Goal: Navigation & Orientation: Find specific page/section

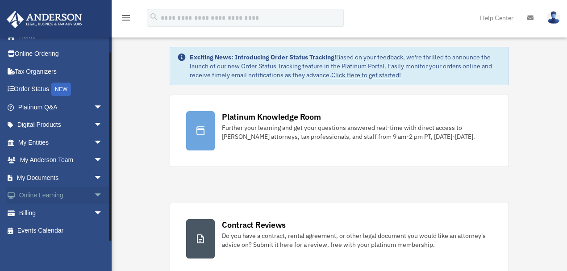
scroll to position [79, 0]
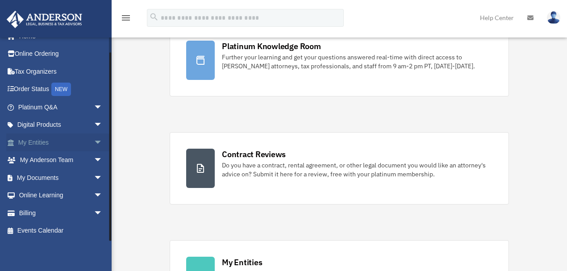
click at [94, 142] on span "arrow_drop_down" at bounding box center [103, 143] width 18 height 18
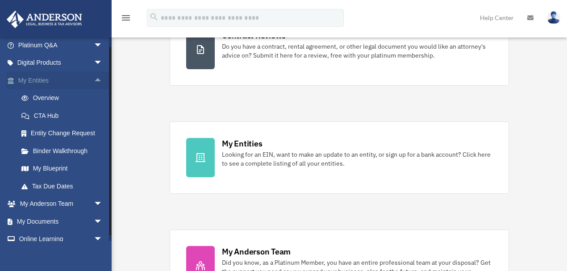
scroll to position [118, 0]
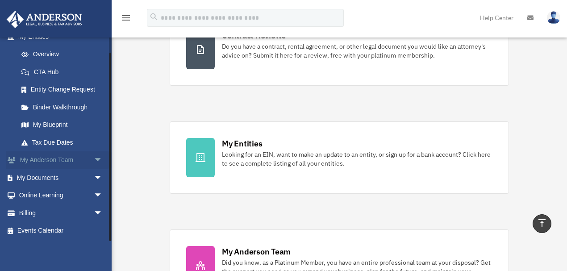
click at [77, 152] on link "My Anderson Team arrow_drop_down" at bounding box center [61, 160] width 110 height 18
click at [94, 177] on span "arrow_drop_down" at bounding box center [103, 178] width 18 height 18
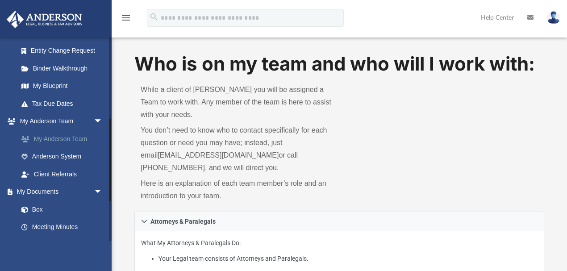
scroll to position [198, 0]
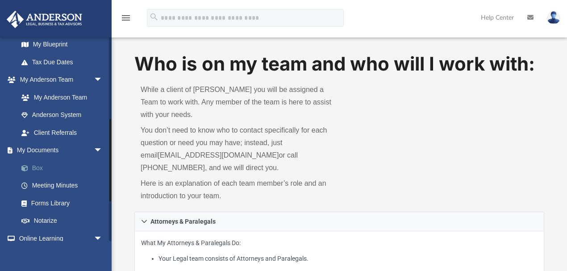
click at [39, 165] on link "Box" at bounding box center [65, 168] width 104 height 18
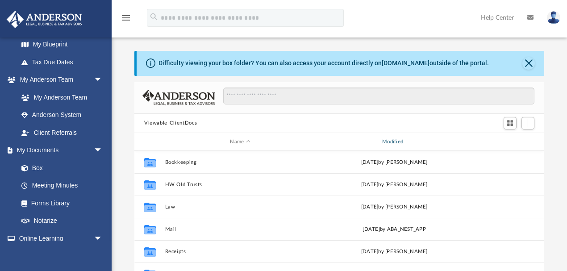
scroll to position [198, 405]
click at [394, 143] on div "Modified" at bounding box center [394, 142] width 150 height 8
click at [395, 139] on div "Modified" at bounding box center [394, 142] width 150 height 8
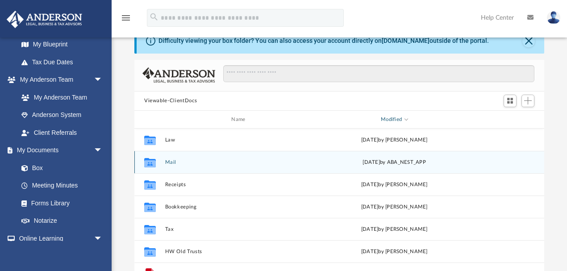
scroll to position [39, 0]
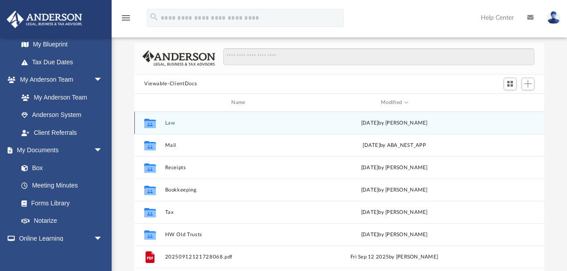
click at [393, 118] on div "Collaborated Folder Law [DATE] by [PERSON_NAME]" at bounding box center [339, 123] width 410 height 22
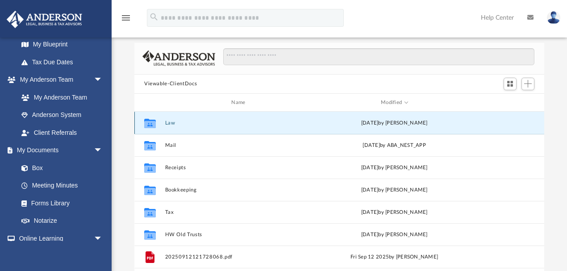
click at [168, 121] on button "Law" at bounding box center [240, 123] width 150 height 6
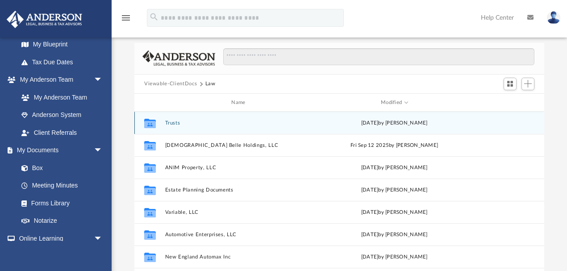
click at [172, 118] on div "Collaborated Folder Trusts [DATE] by [PERSON_NAME]" at bounding box center [339, 123] width 410 height 22
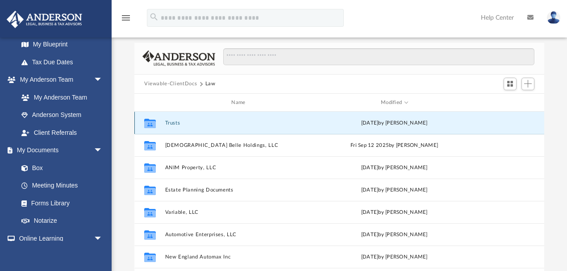
click at [173, 121] on button "Trusts" at bounding box center [240, 123] width 150 height 6
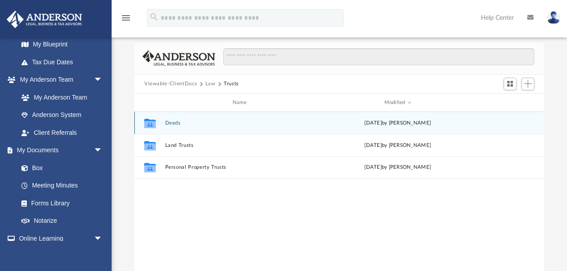
click at [173, 122] on button "Deeds" at bounding box center [241, 123] width 153 height 6
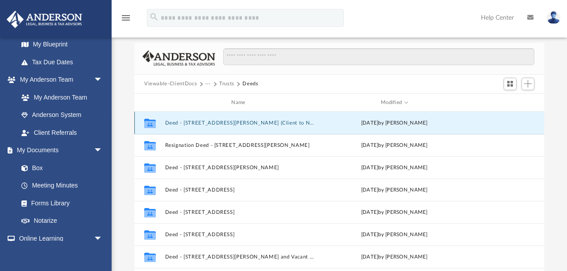
click at [241, 121] on button "Deed - [STREET_ADDRESS][PERSON_NAME] (Client to New Trust) (2nd Step)" at bounding box center [240, 123] width 150 height 6
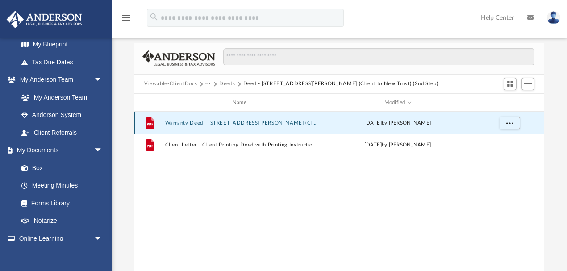
click at [241, 121] on button "Warranty Deed - [STREET_ADDRESS][PERSON_NAME] (Client to New Trust).pdf" at bounding box center [241, 123] width 153 height 6
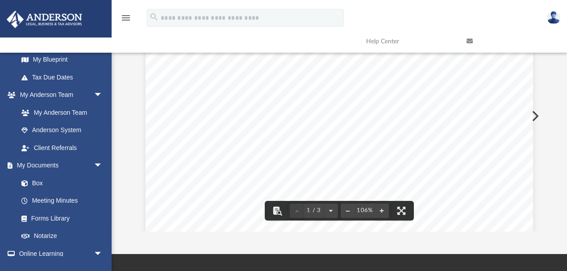
scroll to position [123, 0]
